Goal: Find specific page/section: Find specific page/section

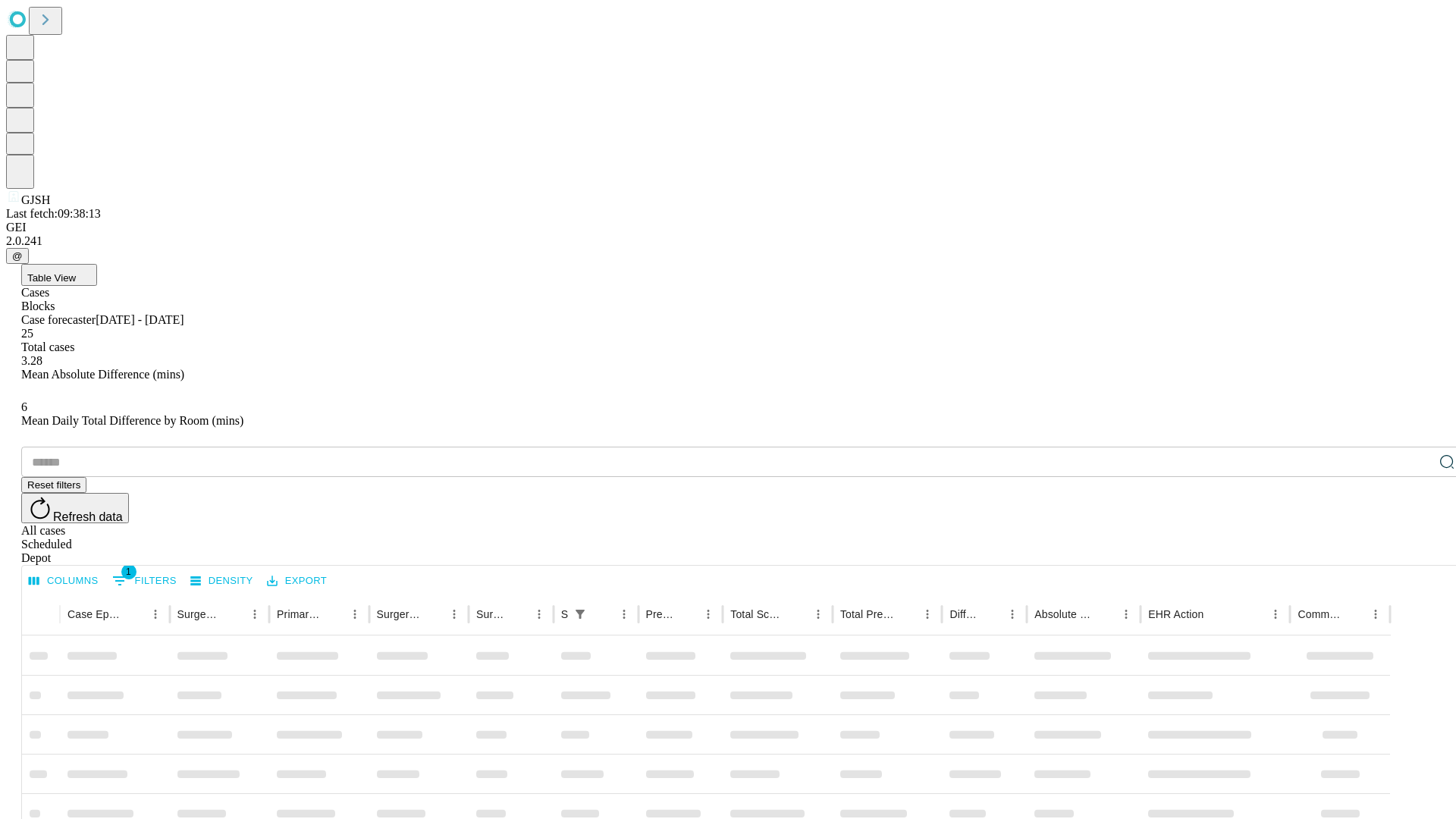
click at [1416, 551] on div "Depot" at bounding box center [743, 558] width 1444 height 14
